Goal: Task Accomplishment & Management: Complete application form

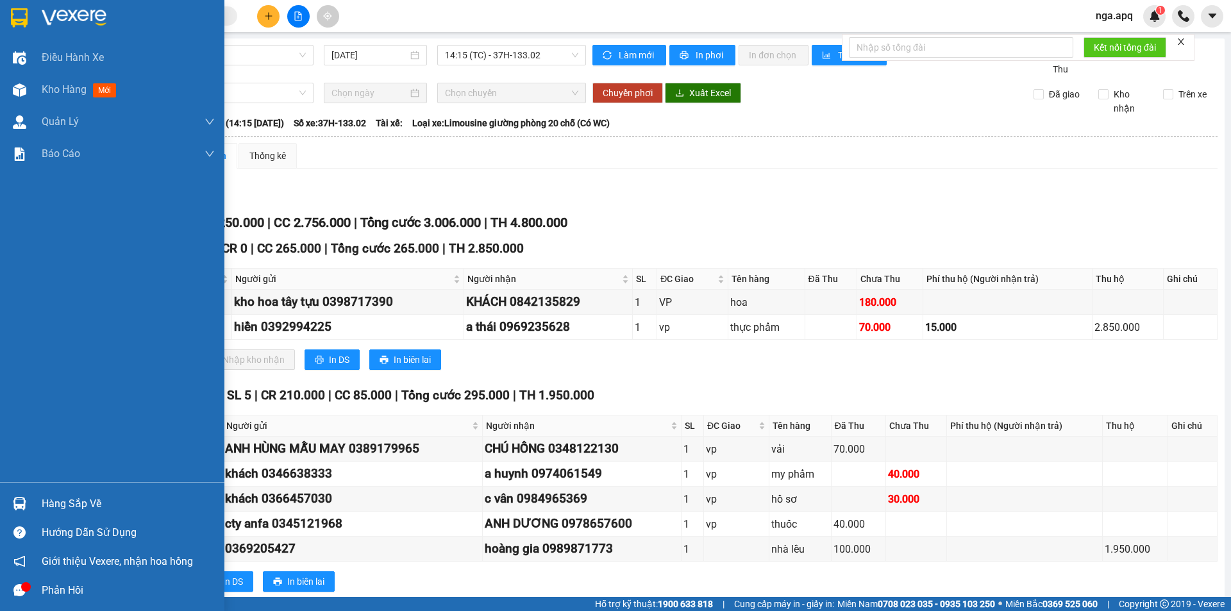
click at [11, 17] on img at bounding box center [19, 17] width 17 height 19
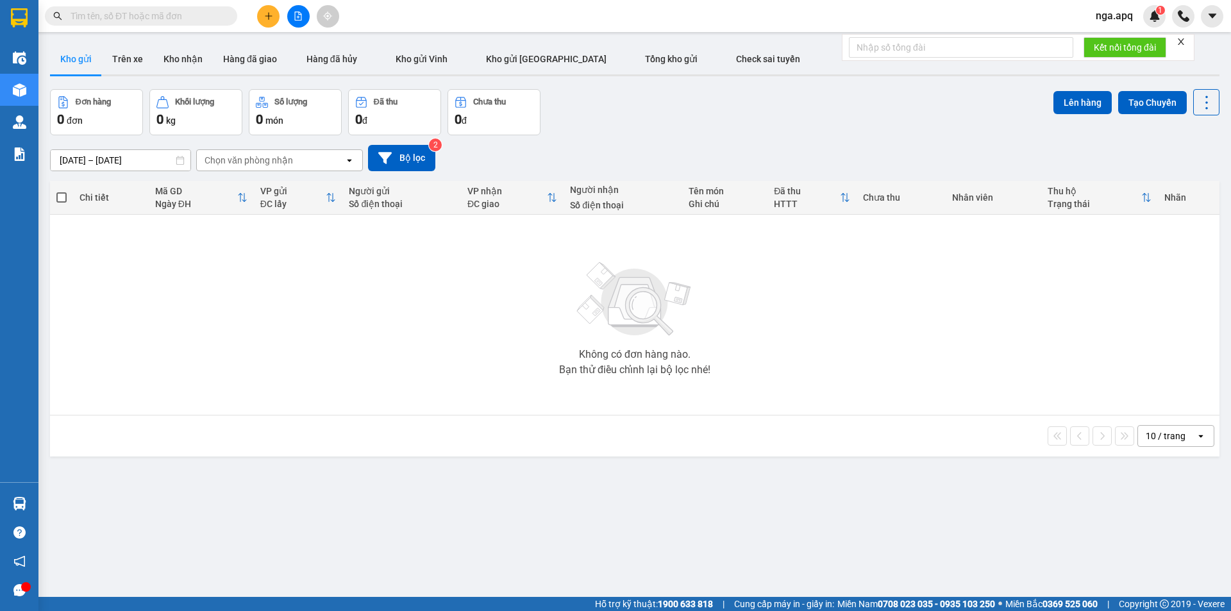
drag, startPoint x: 255, startPoint y: 12, endPoint x: 262, endPoint y: 13, distance: 7.2
click at [259, 12] on div at bounding box center [298, 16] width 96 height 22
click at [264, 13] on icon "plus" at bounding box center [268, 16] width 9 height 9
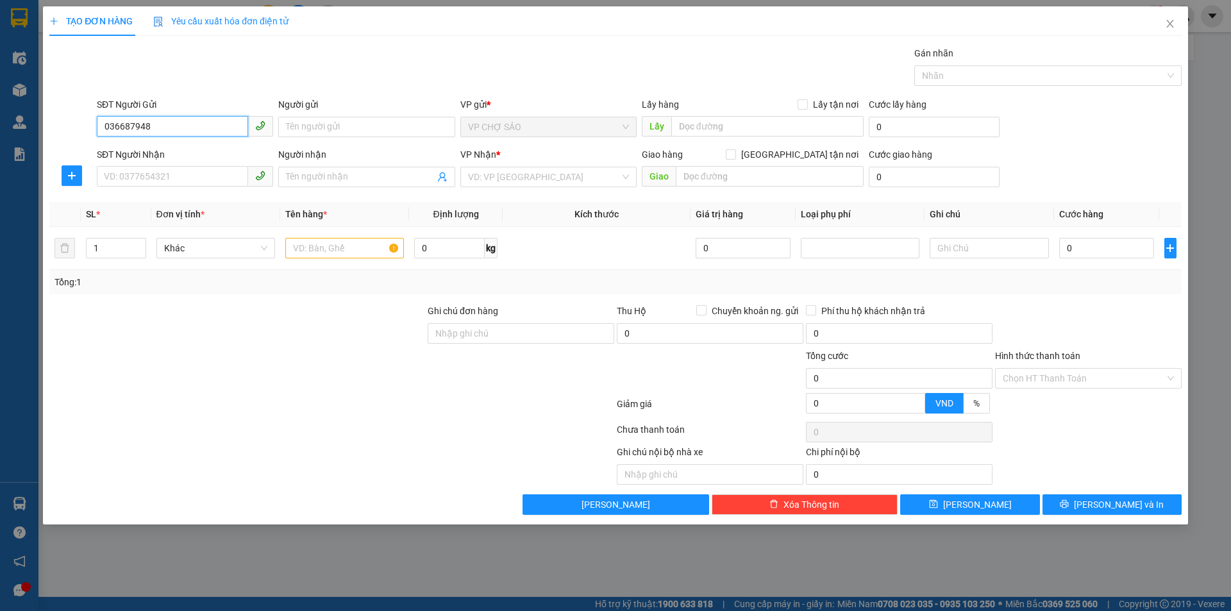
type input "0366879483"
click at [169, 151] on div "0366879483 - [PERSON_NAME]" at bounding box center [185, 153] width 161 height 14
type input "BỐ HƯNG"
type input "0366879483"
click at [167, 173] on input "SĐT Người Nhận" at bounding box center [172, 176] width 151 height 21
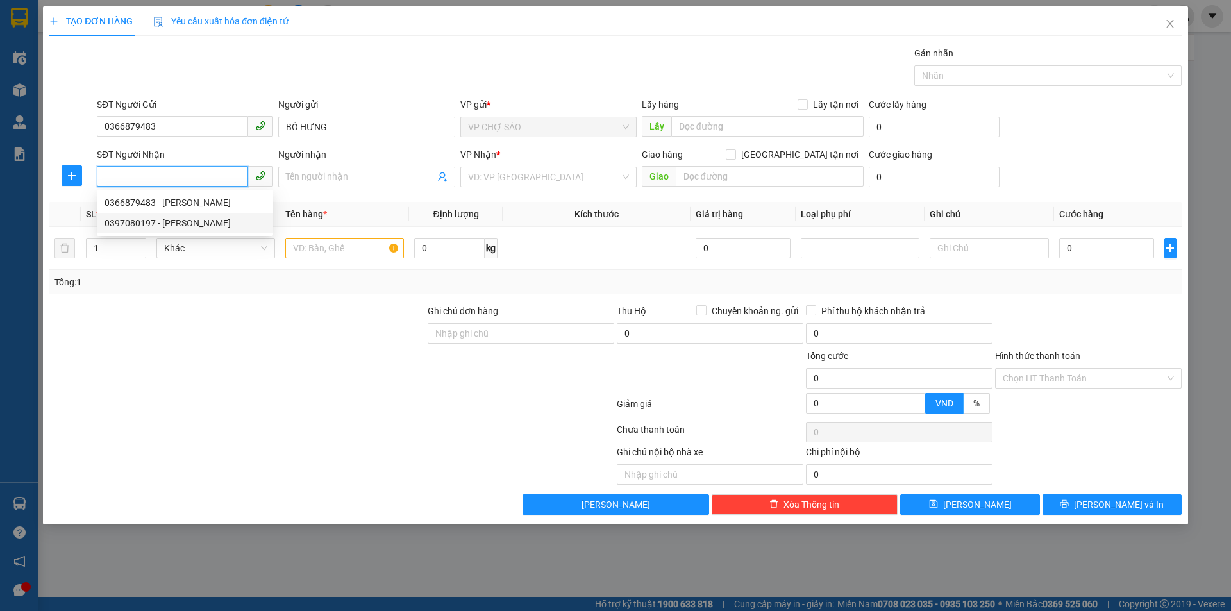
click at [179, 220] on div "0397080197 - [PERSON_NAME]" at bounding box center [185, 223] width 161 height 14
type input "0397080197"
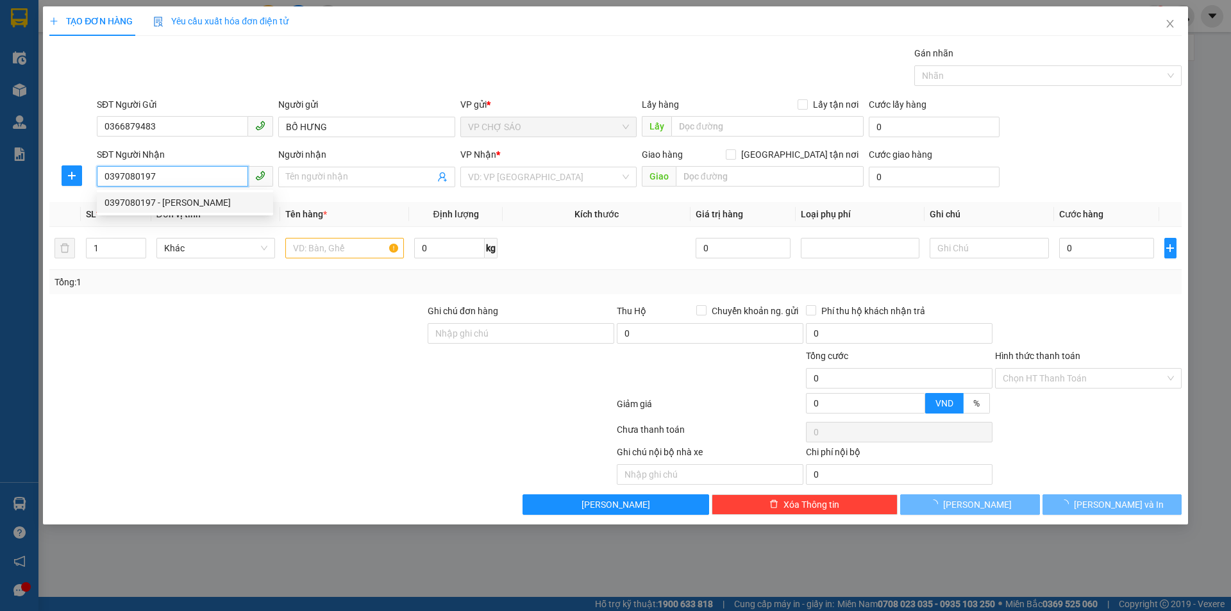
type input "[PERSON_NAME]"
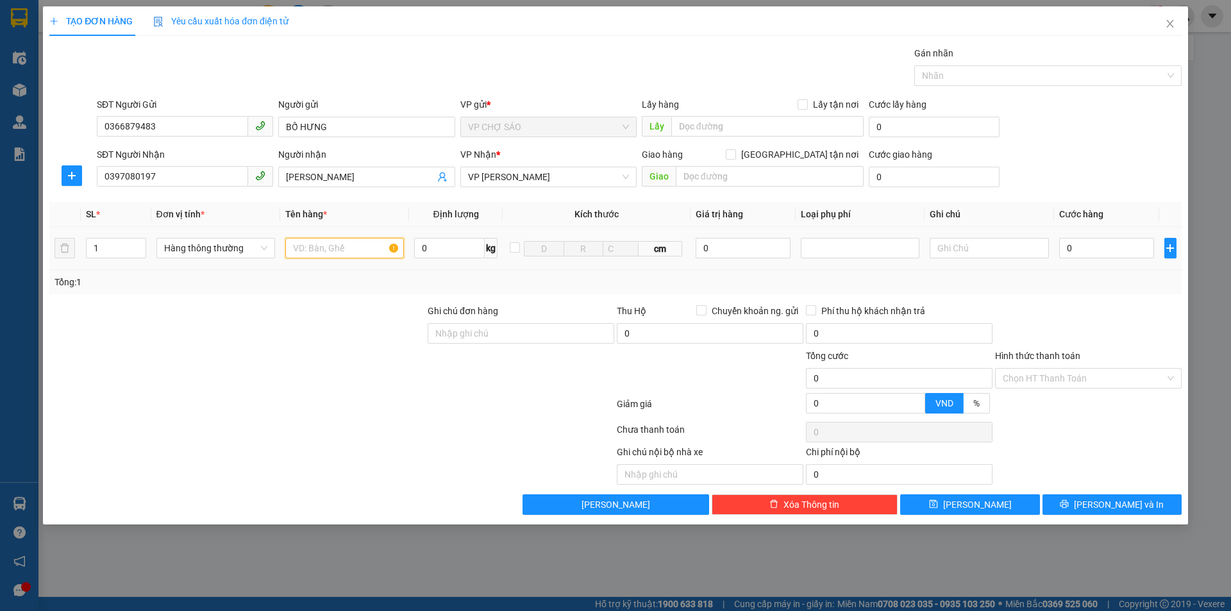
click at [316, 250] on input "text" at bounding box center [344, 248] width 119 height 21
type input "giấy tờ"
click at [1084, 251] on input "0" at bounding box center [1108, 248] width 96 height 21
type input "3"
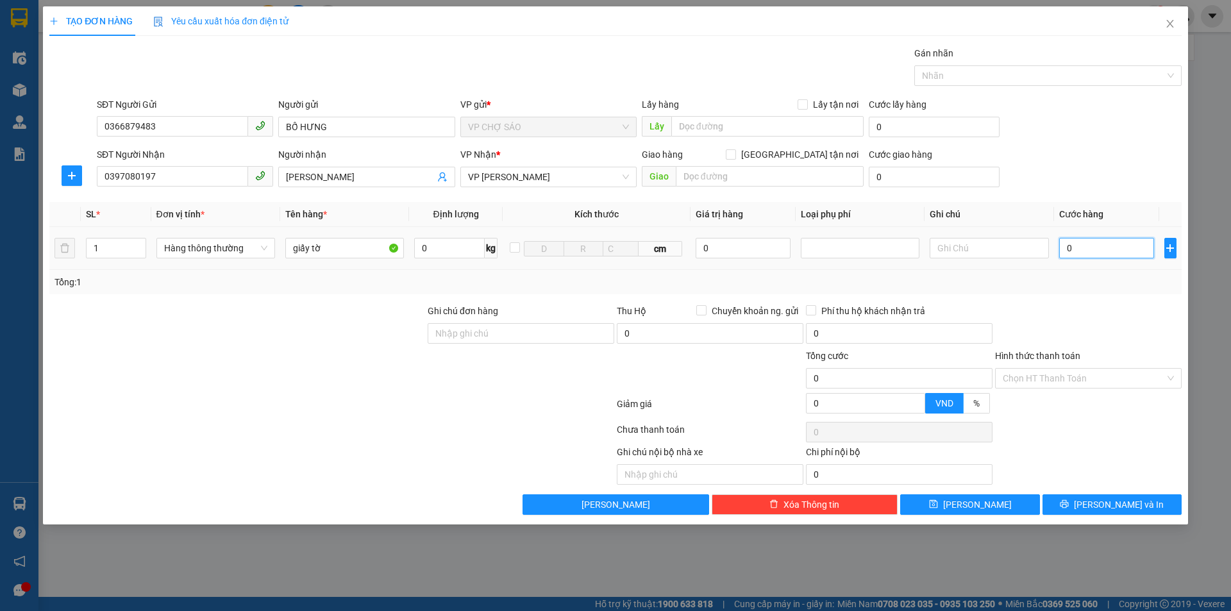
type input "3"
type input "30"
type input "300"
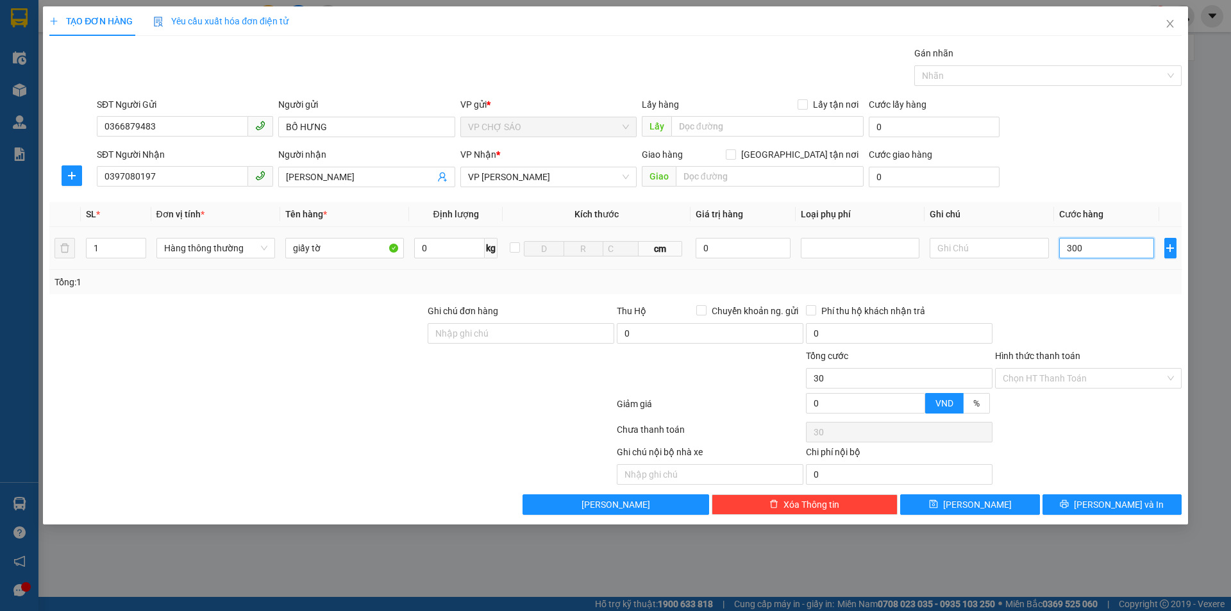
type input "300"
type input "3.000"
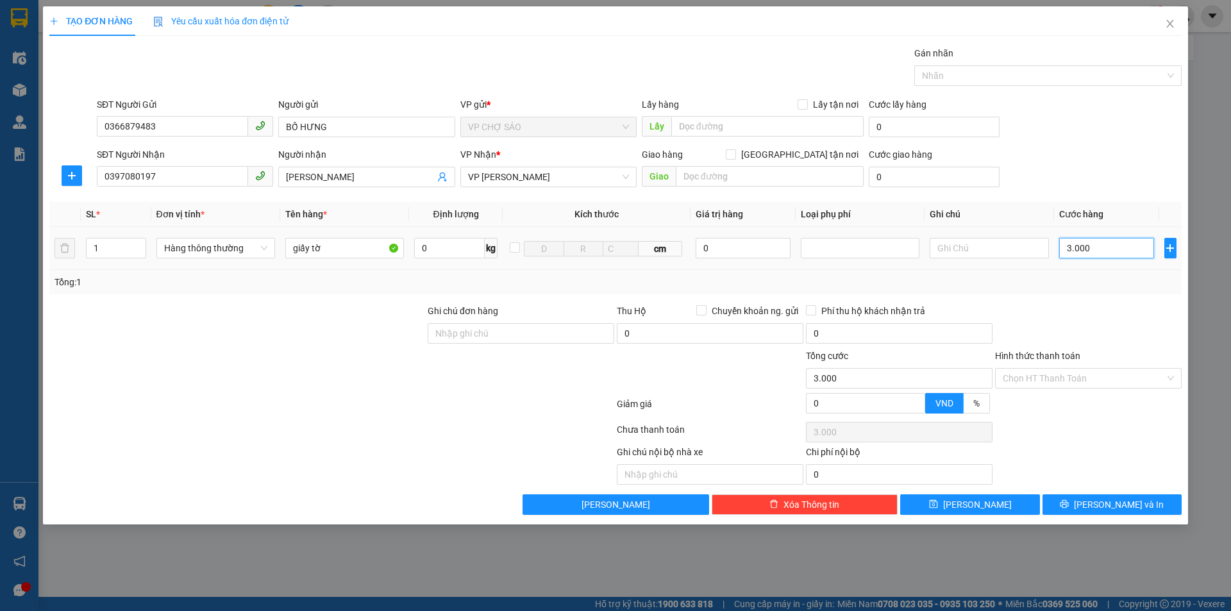
type input "30.000"
click at [1105, 385] on input "Hình thức thanh toán" at bounding box center [1084, 378] width 162 height 19
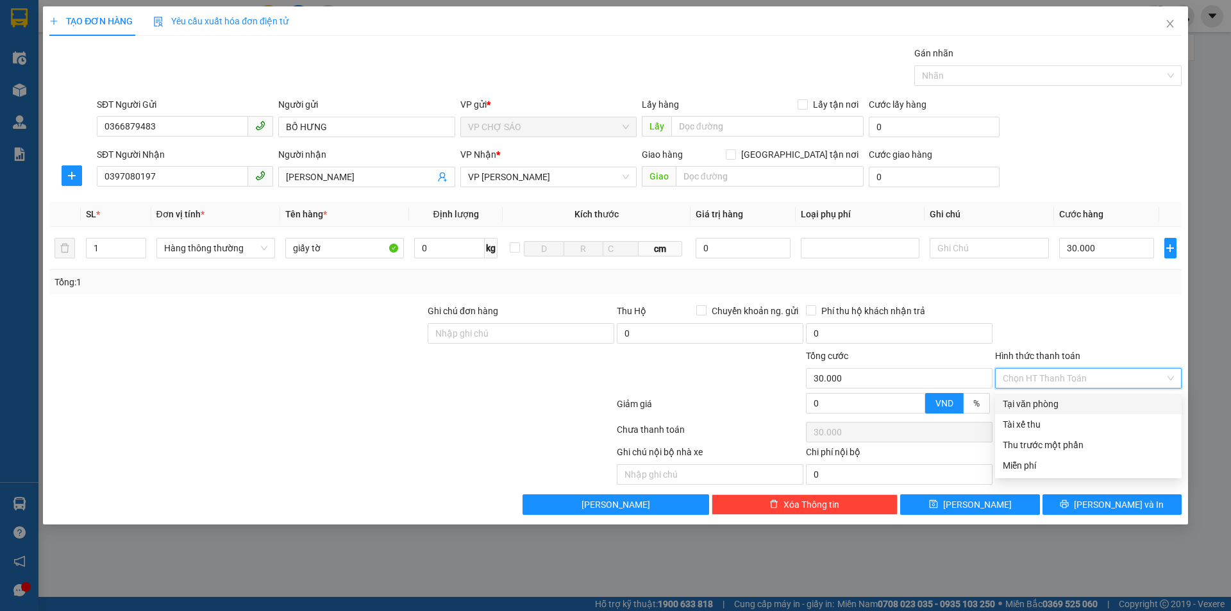
click at [1086, 410] on div "Tại văn phòng" at bounding box center [1088, 404] width 171 height 14
type input "0"
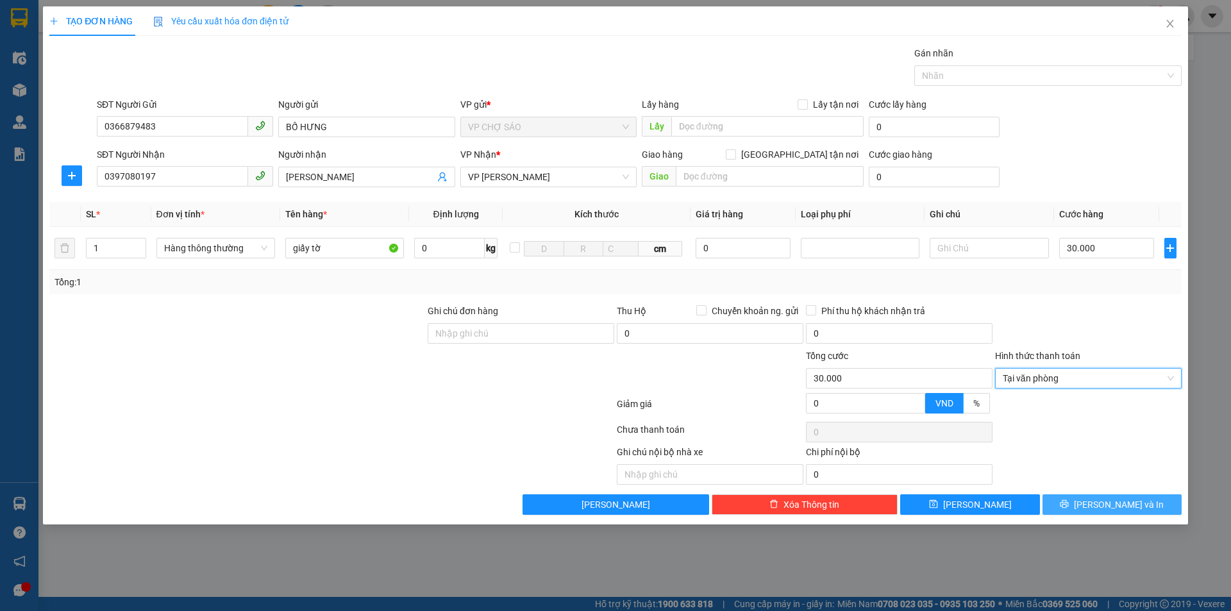
click at [1097, 500] on button "[PERSON_NAME] và In" at bounding box center [1112, 504] width 139 height 21
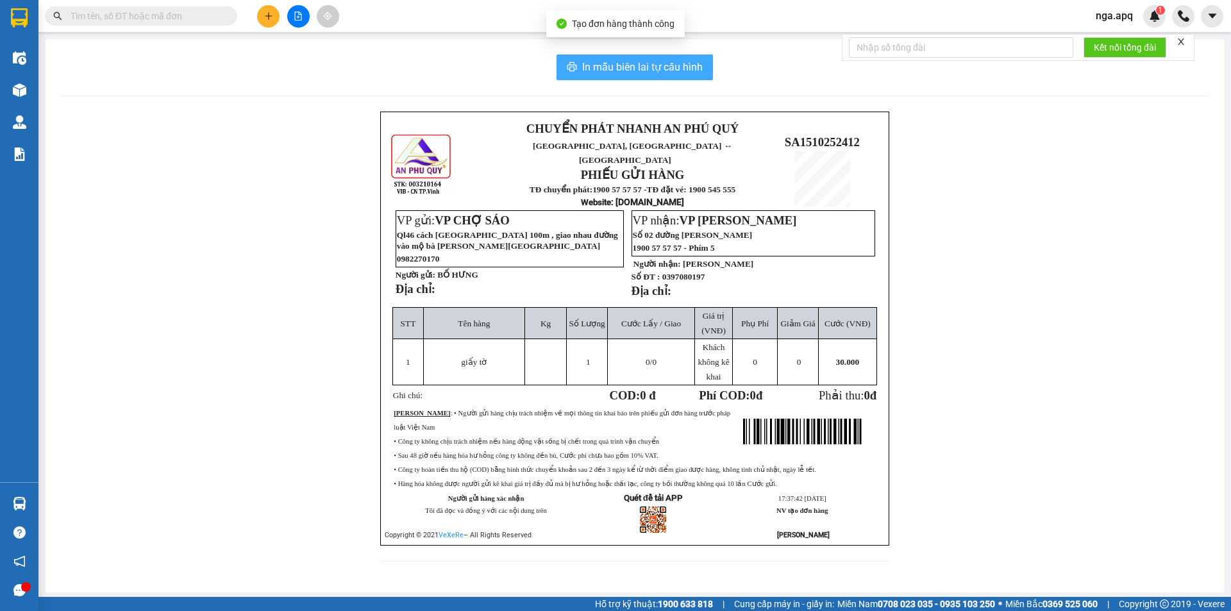
click at [648, 67] on span "In mẫu biên lai tự cấu hình" at bounding box center [642, 67] width 121 height 16
